Goal: Transaction & Acquisition: Purchase product/service

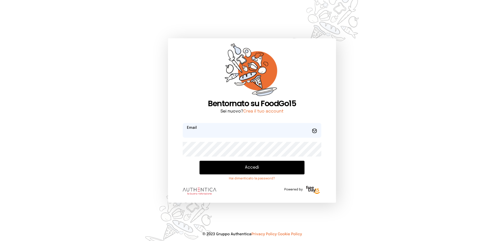
type input "**********"
click at [271, 170] on button "Accedi" at bounding box center [252, 168] width 105 height 14
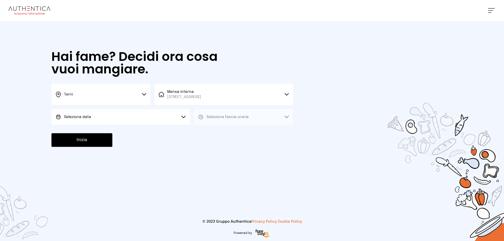
click at [81, 112] on button "Seleziona data" at bounding box center [120, 117] width 138 height 16
click at [81, 134] on span "[DATE], [DATE]" at bounding box center [77, 131] width 26 height 5
click at [244, 119] on span "Seleziona fascia oraria" at bounding box center [228, 117] width 42 height 4
click at [220, 131] on li "Pranzo" at bounding box center [243, 132] width 99 height 14
click at [95, 145] on button "Inizia" at bounding box center [81, 140] width 61 height 14
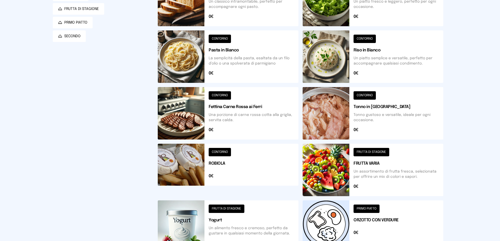
scroll to position [158, 0]
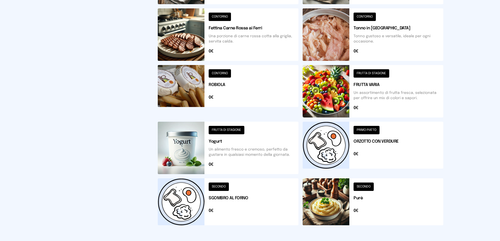
click at [363, 188] on button at bounding box center [373, 202] width 141 height 47
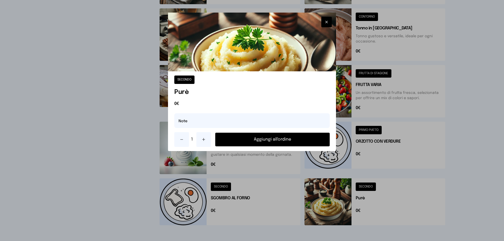
click at [263, 141] on button "Aggiungi all'ordine" at bounding box center [272, 140] width 114 height 14
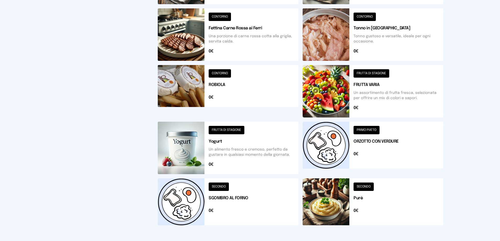
scroll to position [105, 0]
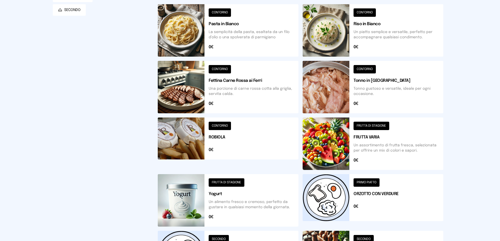
click at [232, 81] on button at bounding box center [228, 87] width 141 height 53
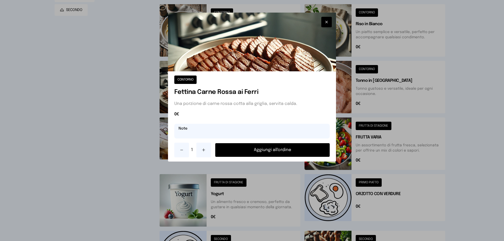
click at [186, 132] on input "text" at bounding box center [251, 131] width 155 height 15
type input "**********"
click at [263, 150] on button "Aggiungi all'ordine" at bounding box center [272, 150] width 114 height 14
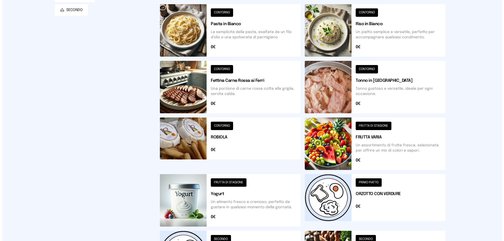
scroll to position [0, 0]
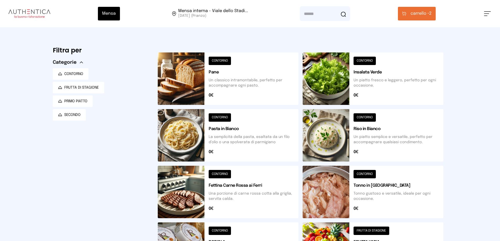
click at [424, 12] on span "carrello •" at bounding box center [420, 14] width 19 height 6
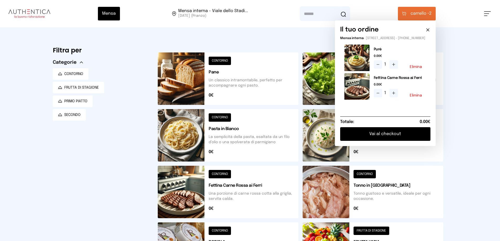
click at [392, 139] on button "Vai al checkout" at bounding box center [385, 134] width 90 height 14
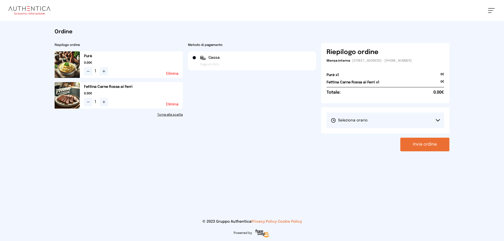
click at [441, 120] on button "Seleziona orario" at bounding box center [386, 121] width 118 height 16
click at [383, 137] on li "1° Turno (13:00 - 15:00)" at bounding box center [386, 135] width 118 height 14
click at [422, 145] on button "Invia ordine" at bounding box center [424, 145] width 49 height 14
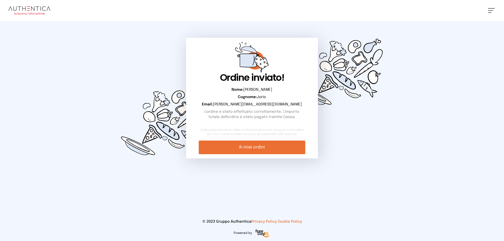
click at [389, 71] on img at bounding box center [340, 72] width 101 height 102
